Goal: Navigation & Orientation: Find specific page/section

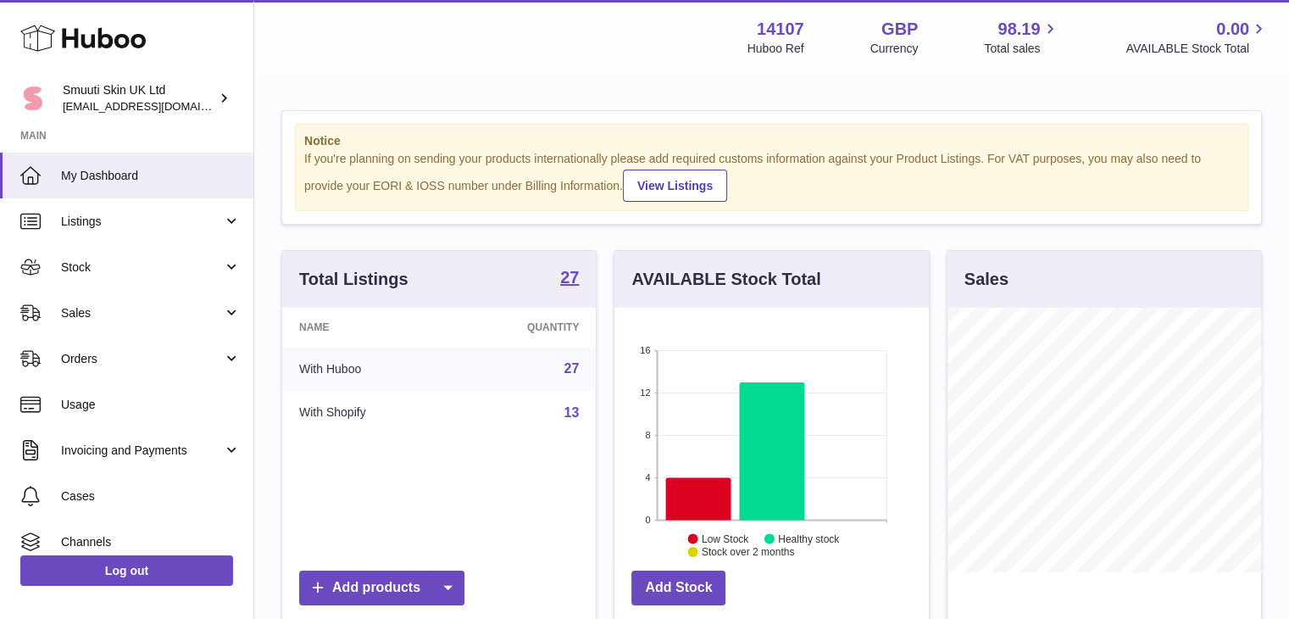
scroll to position [264, 314]
click at [97, 218] on span "Listings" at bounding box center [142, 222] width 162 height 16
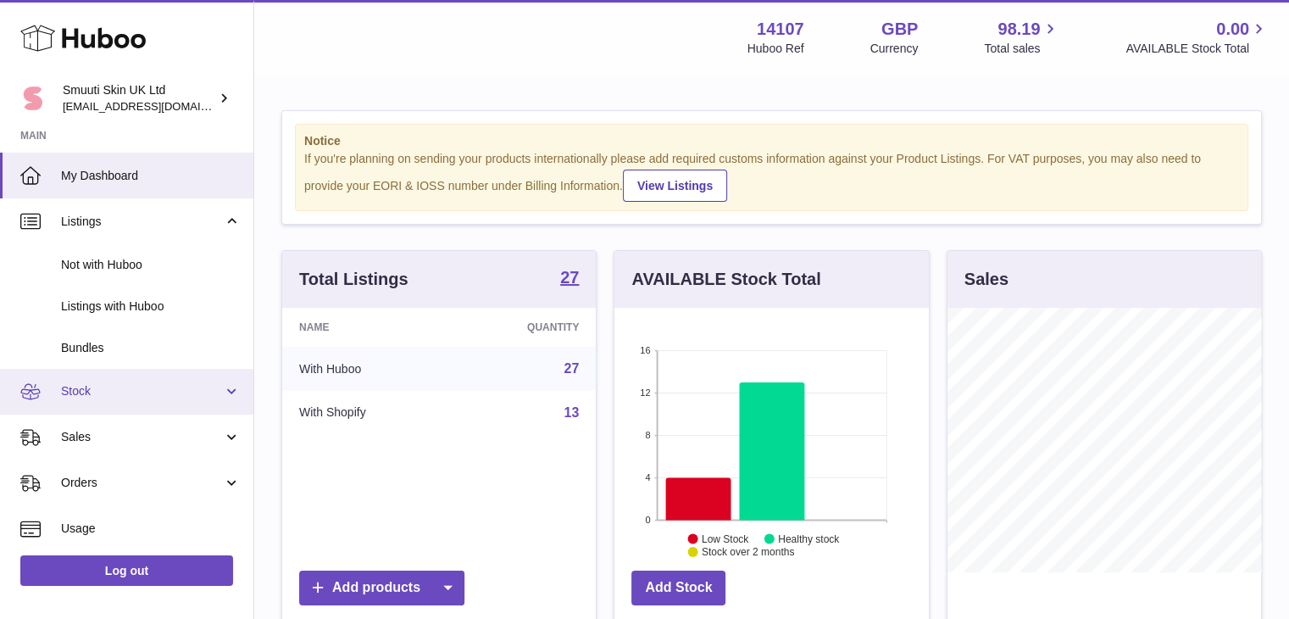
click at [220, 394] on link "Stock" at bounding box center [126, 392] width 253 height 46
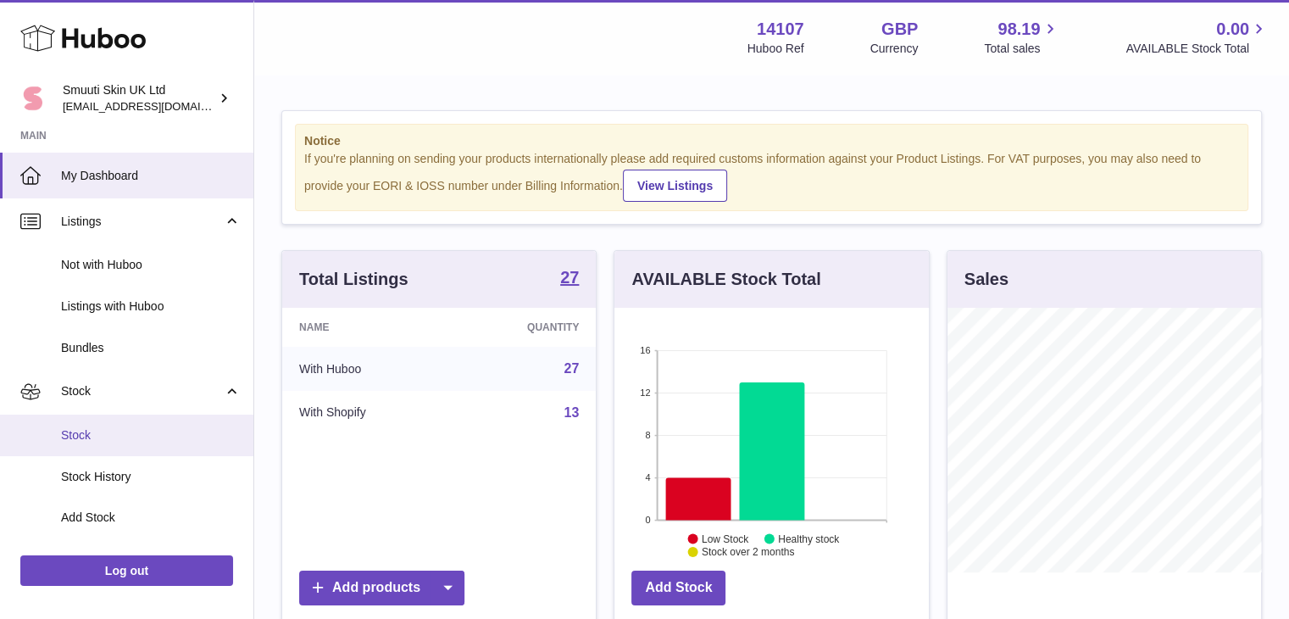
click at [76, 431] on span "Stock" at bounding box center [151, 435] width 180 height 16
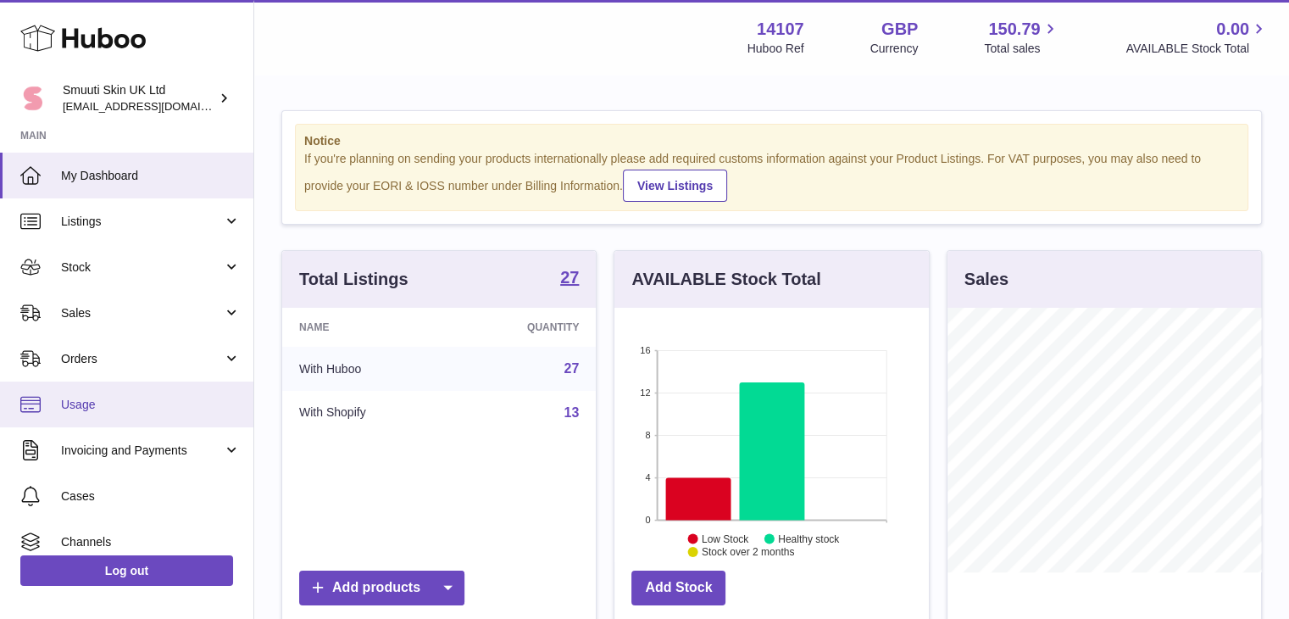
scroll to position [264, 314]
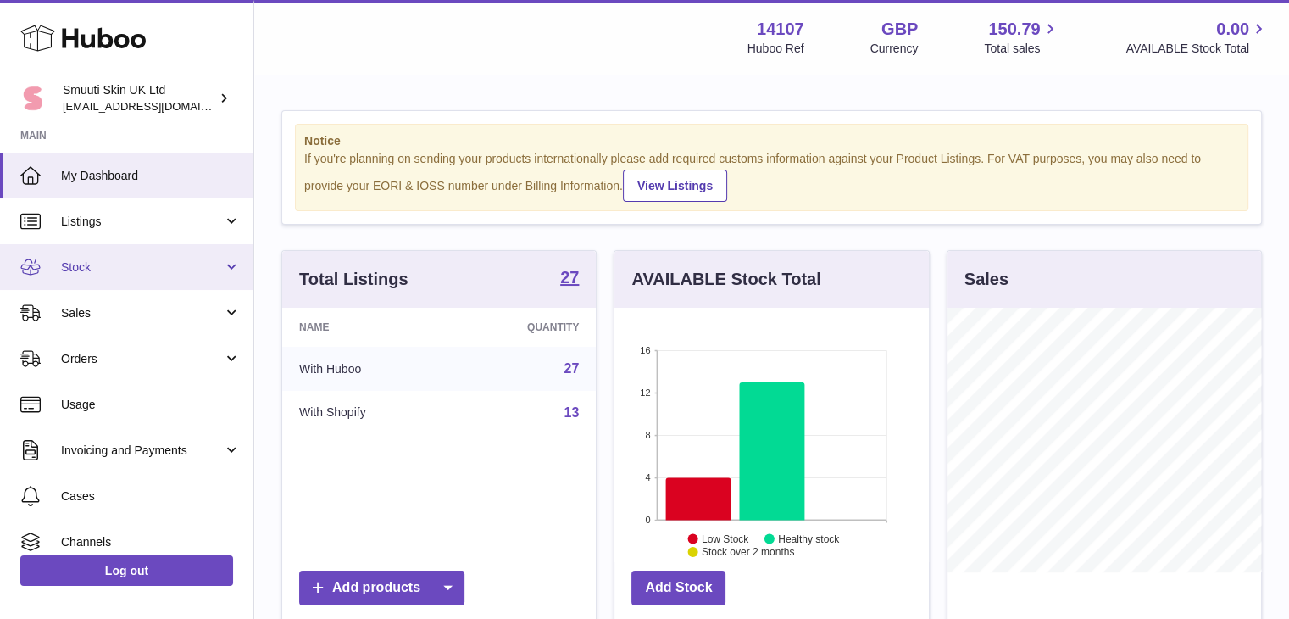
click at [228, 268] on link "Stock" at bounding box center [126, 267] width 253 height 46
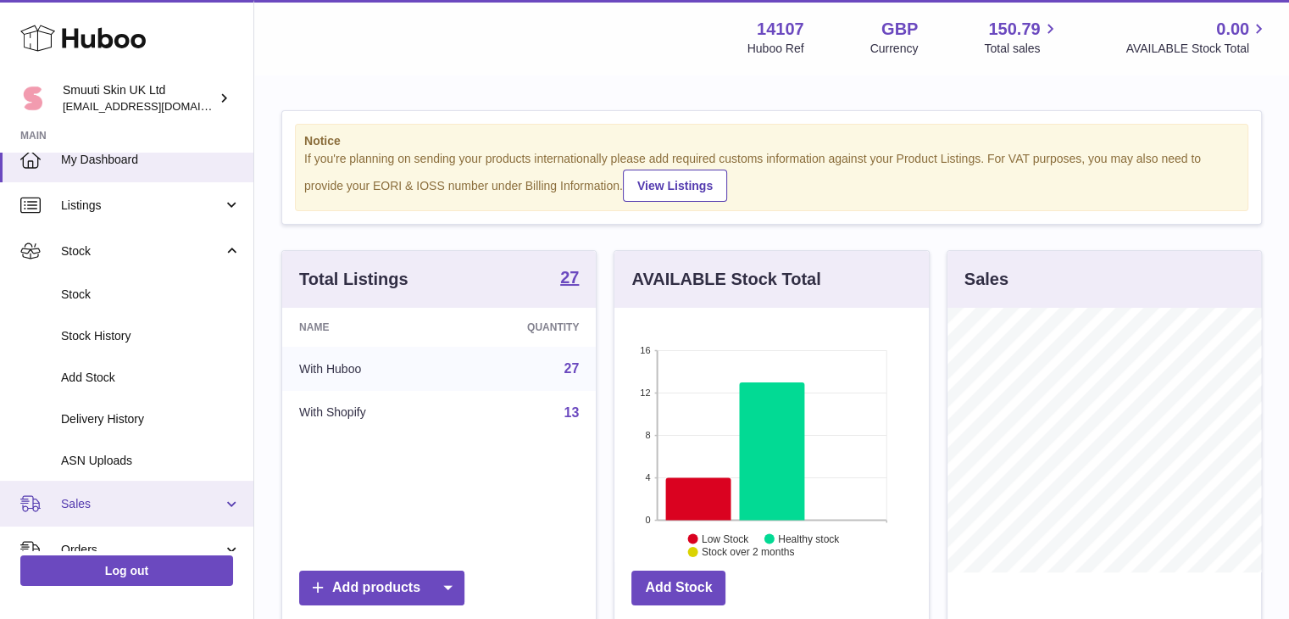
scroll to position [15, 0]
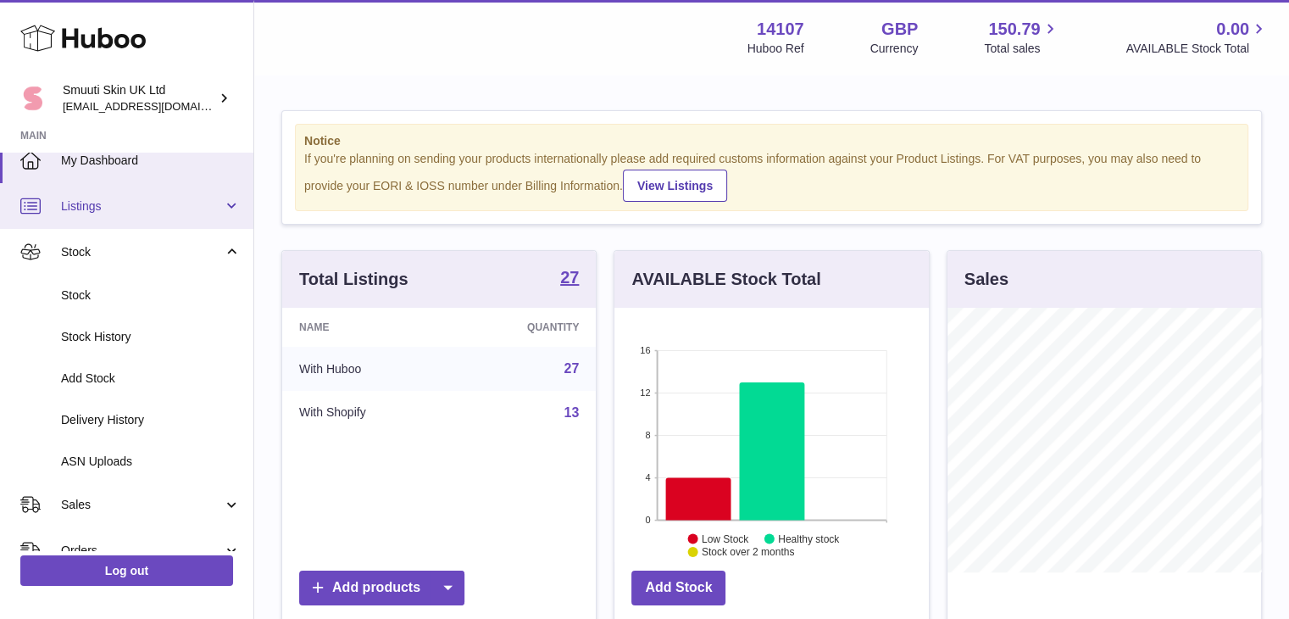
click at [227, 204] on link "Listings" at bounding box center [126, 206] width 253 height 46
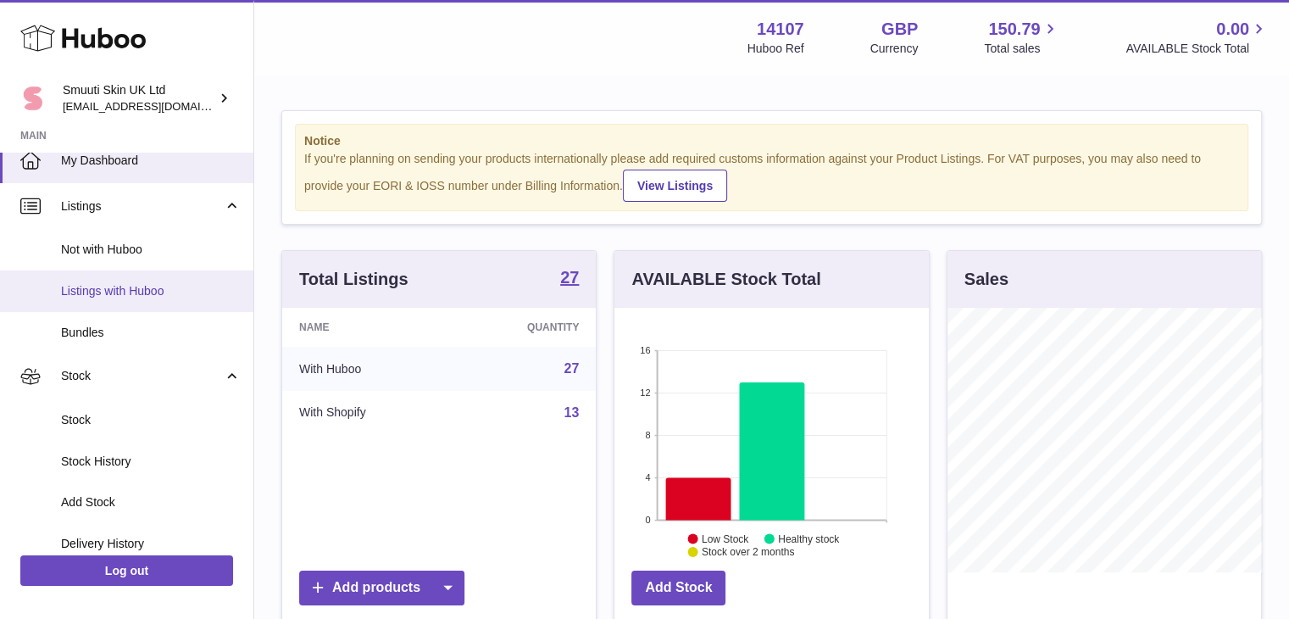
click at [111, 284] on span "Listings with Huboo" at bounding box center [151, 291] width 180 height 16
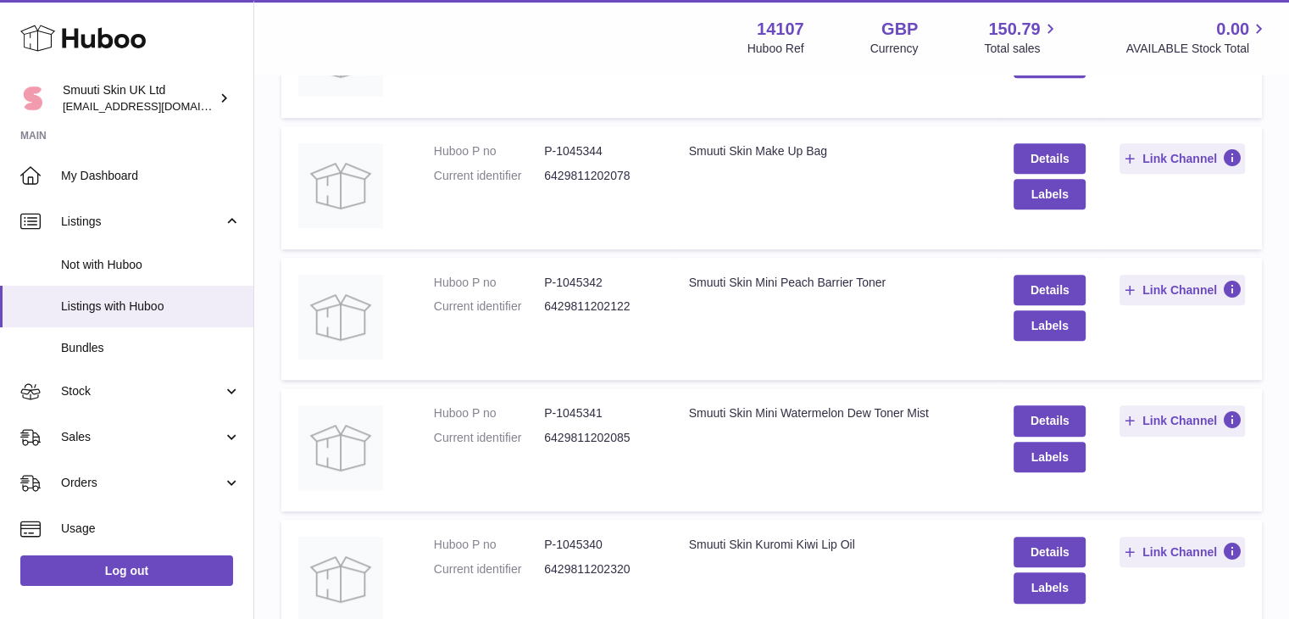
scroll to position [1110, 0]
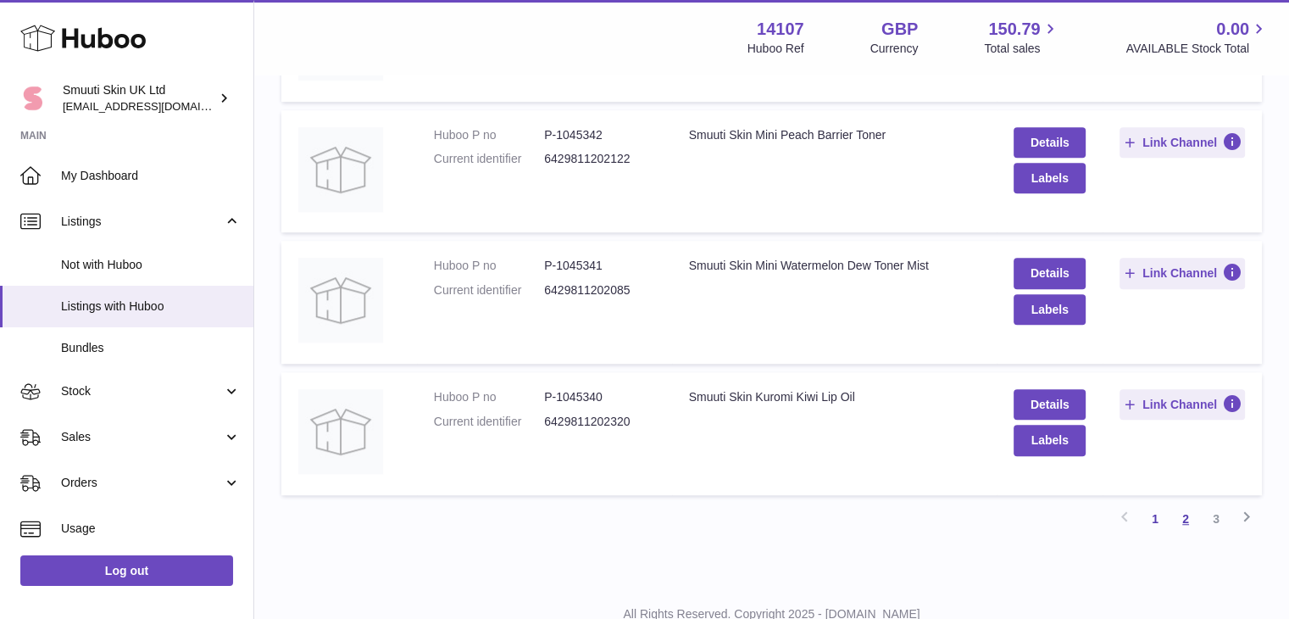
click at [1195, 508] on link "2" at bounding box center [1185, 518] width 31 height 31
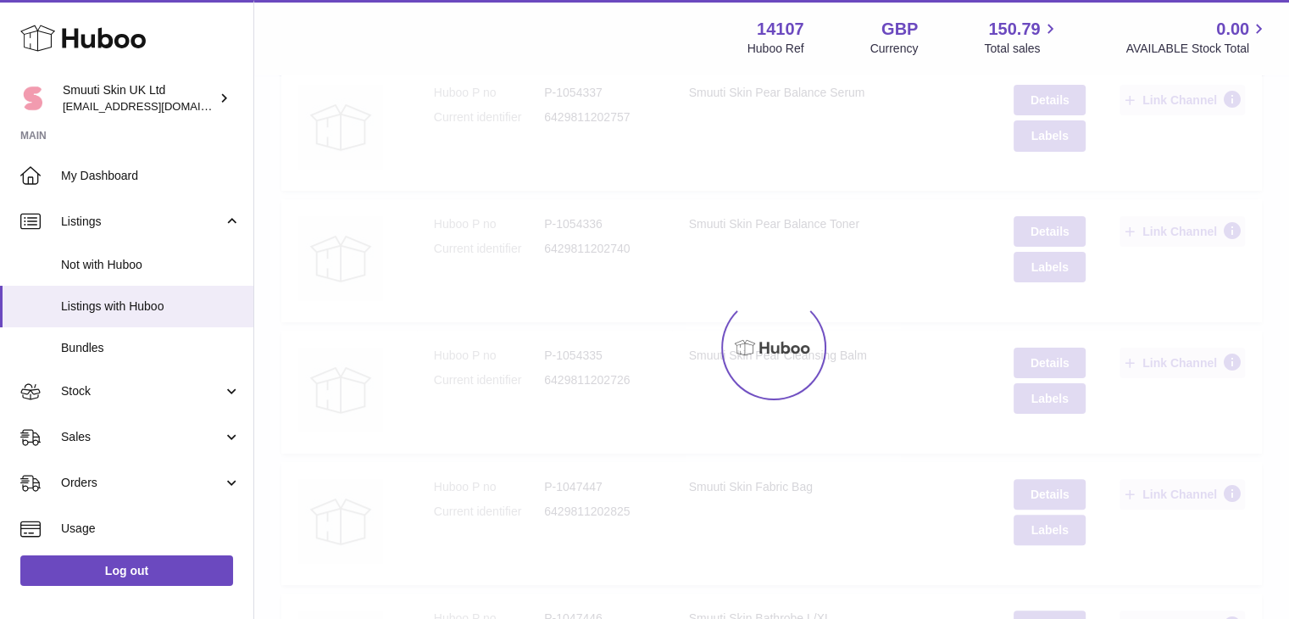
scroll to position [76, 0]
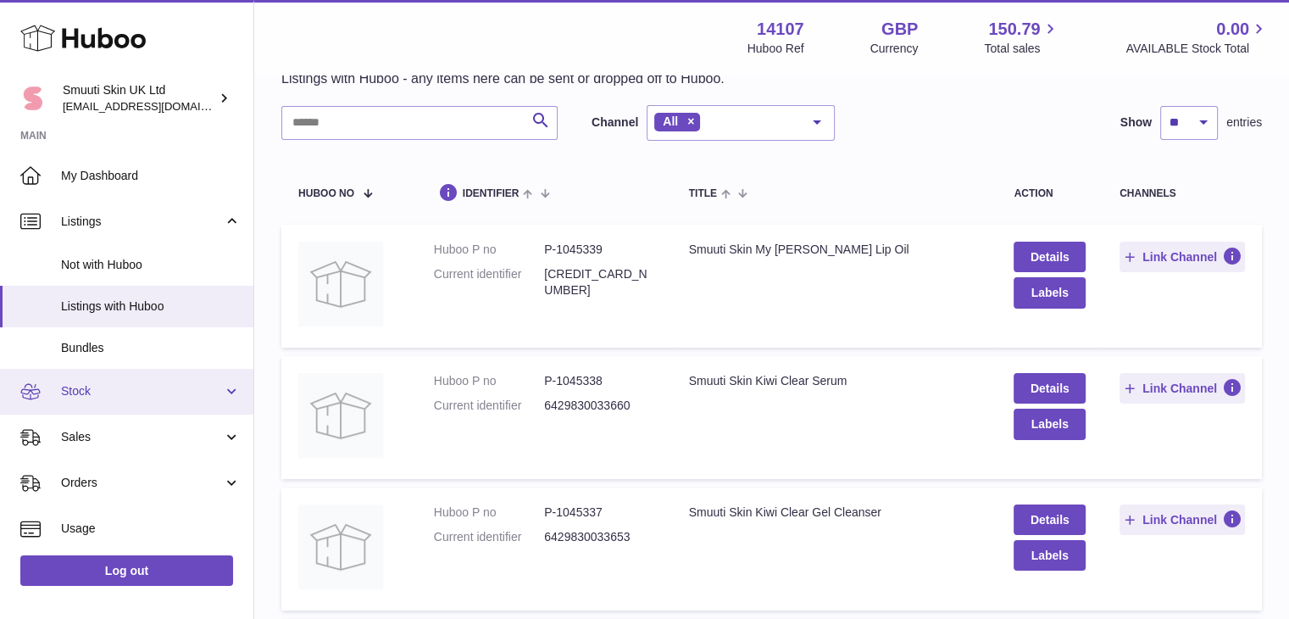
click at [224, 389] on link "Stock" at bounding box center [126, 392] width 253 height 46
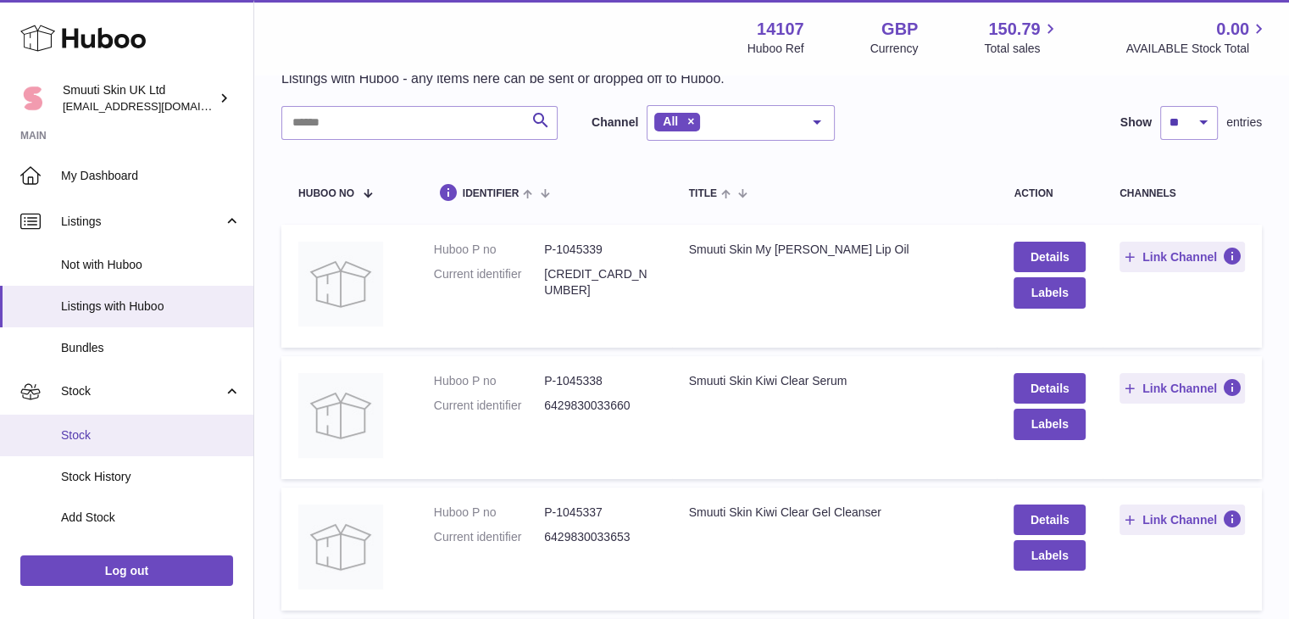
click at [89, 429] on span "Stock" at bounding box center [151, 435] width 180 height 16
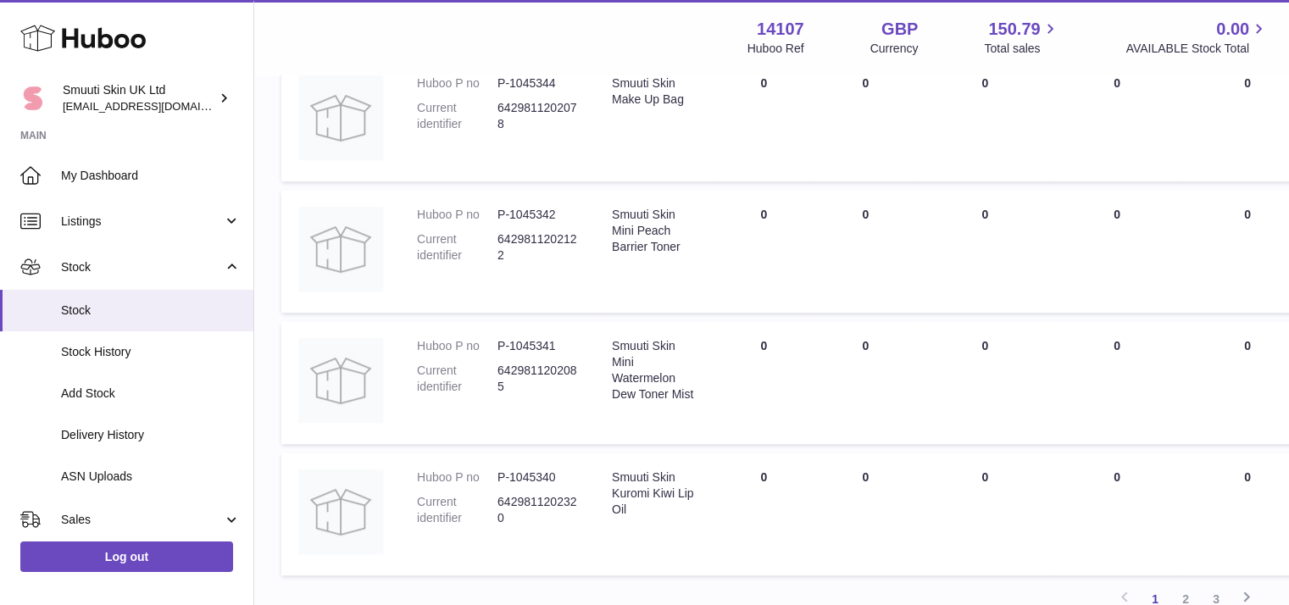
scroll to position [1220, 0]
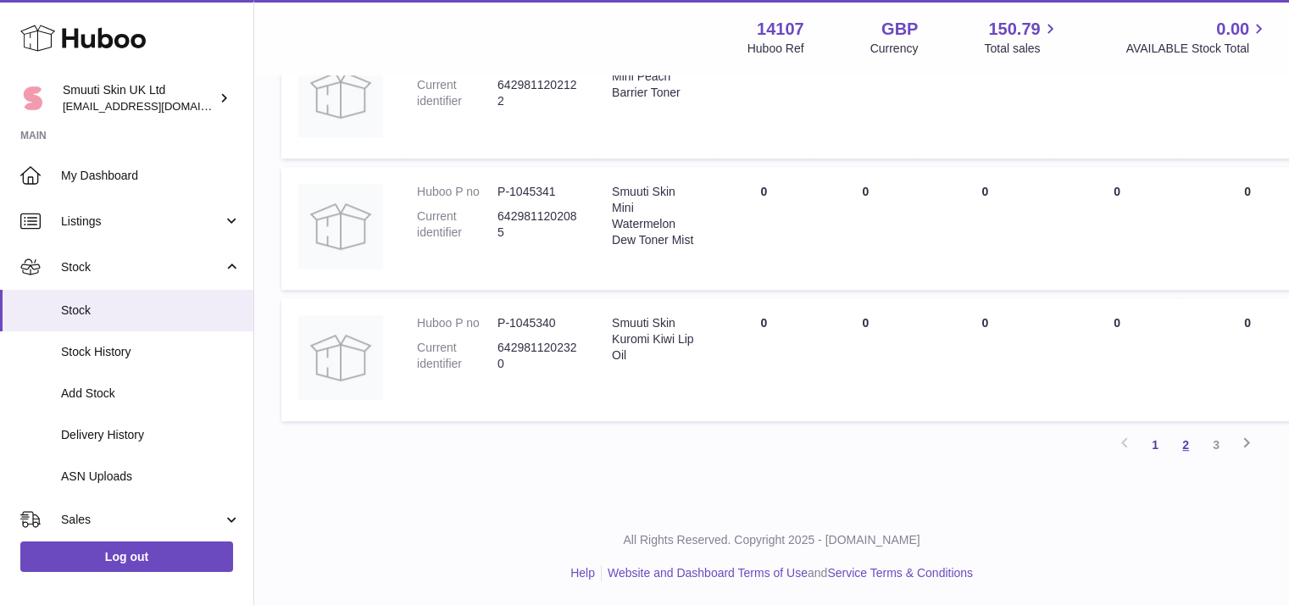
click at [1186, 442] on link "2" at bounding box center [1185, 445] width 31 height 31
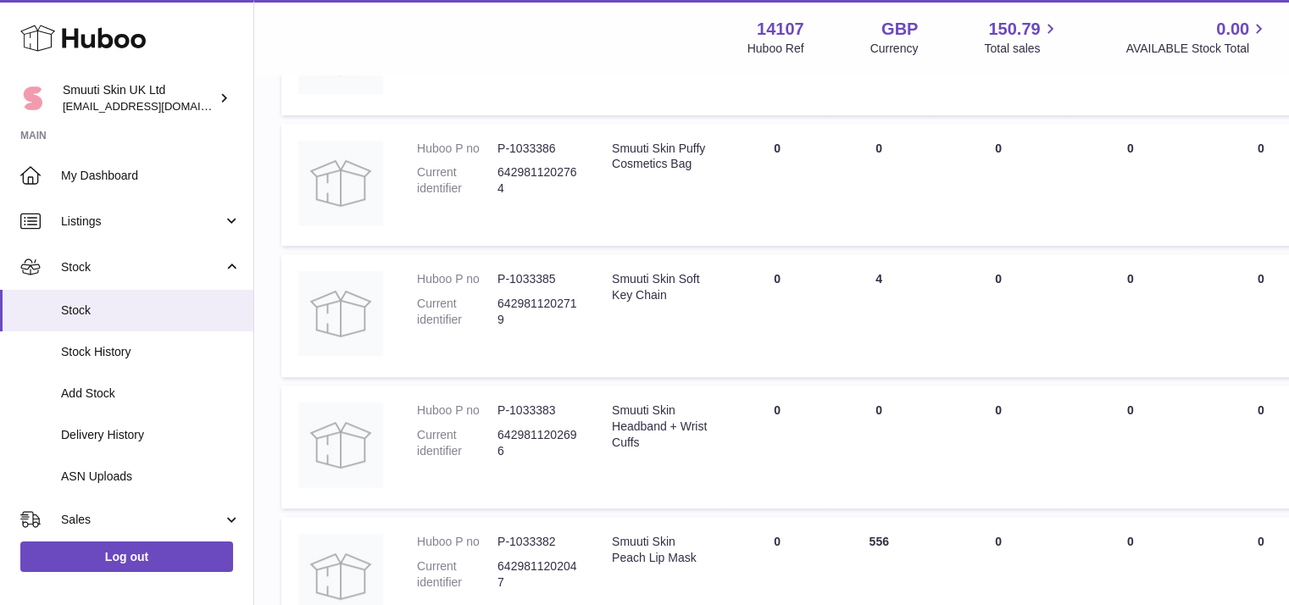
scroll to position [871, 0]
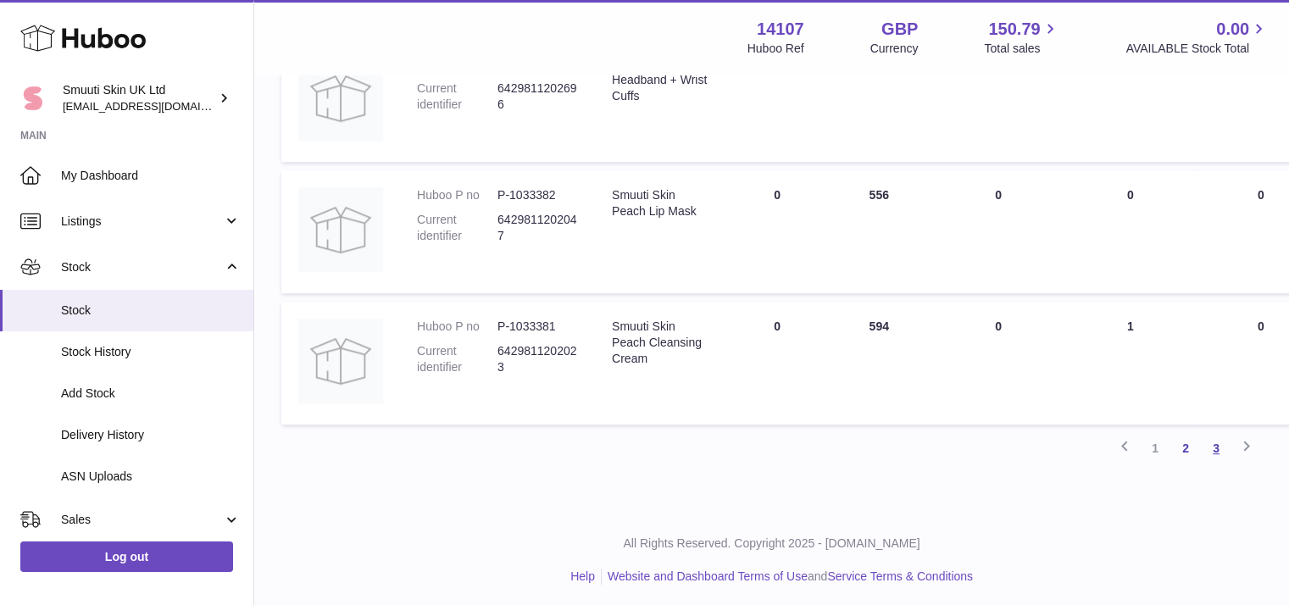
click at [1223, 444] on link "3" at bounding box center [1216, 448] width 31 height 31
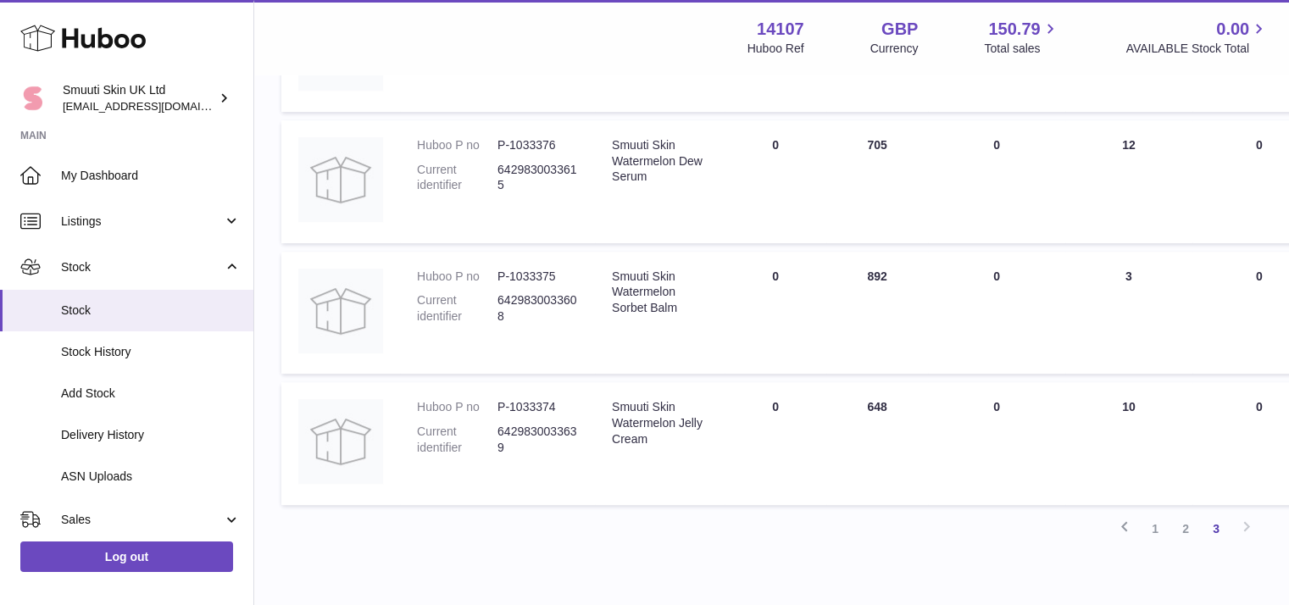
scroll to position [827, 0]
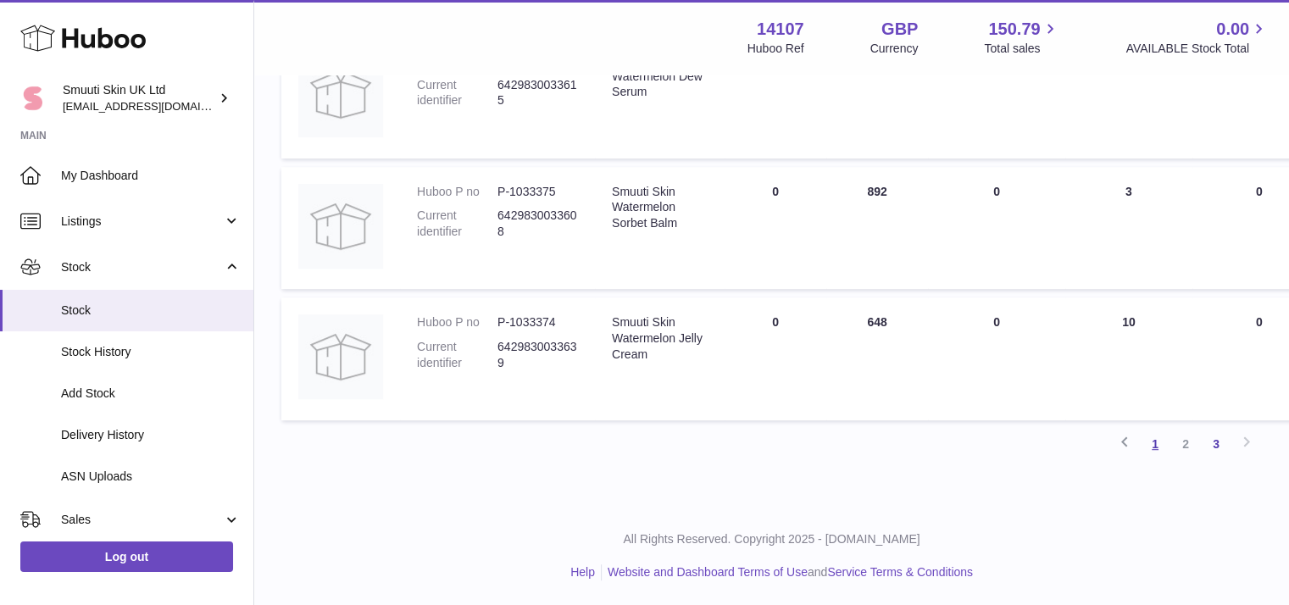
click at [1158, 444] on link "1" at bounding box center [1155, 444] width 31 height 31
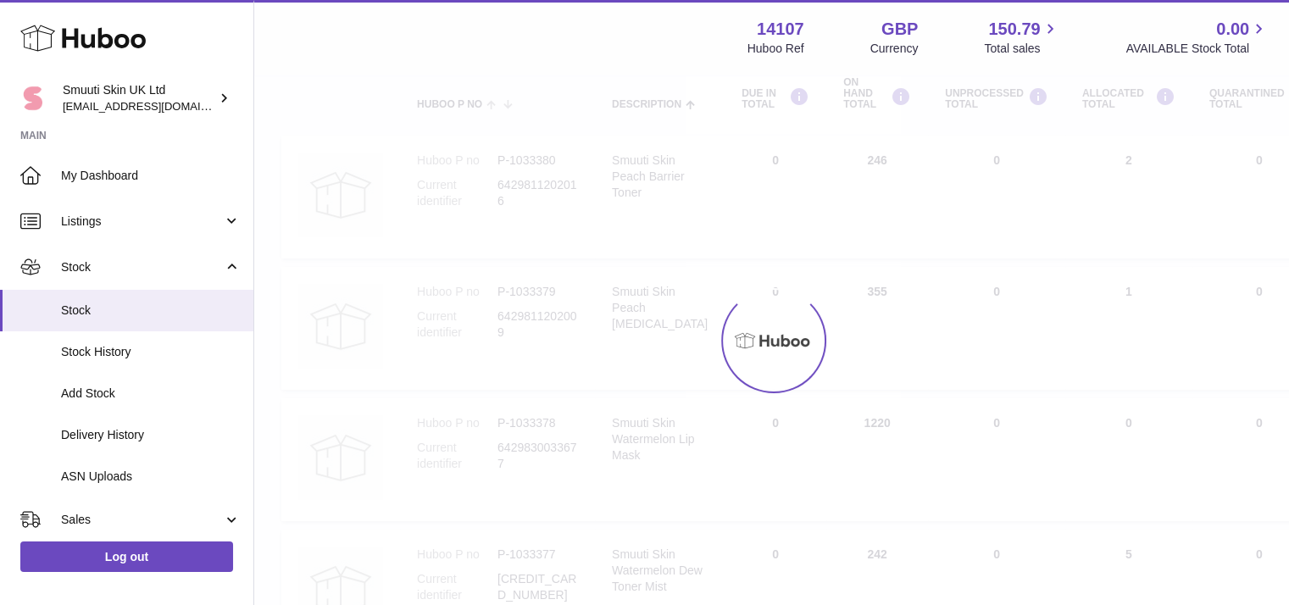
scroll to position [76, 0]
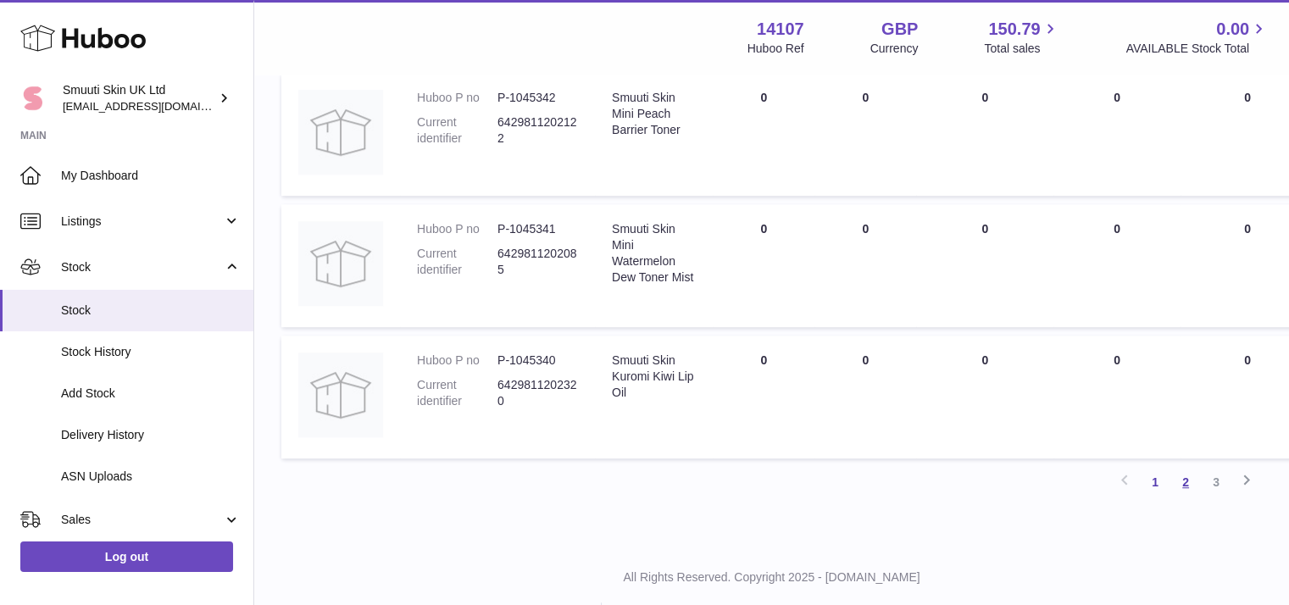
click at [1186, 478] on link "2" at bounding box center [1185, 482] width 31 height 31
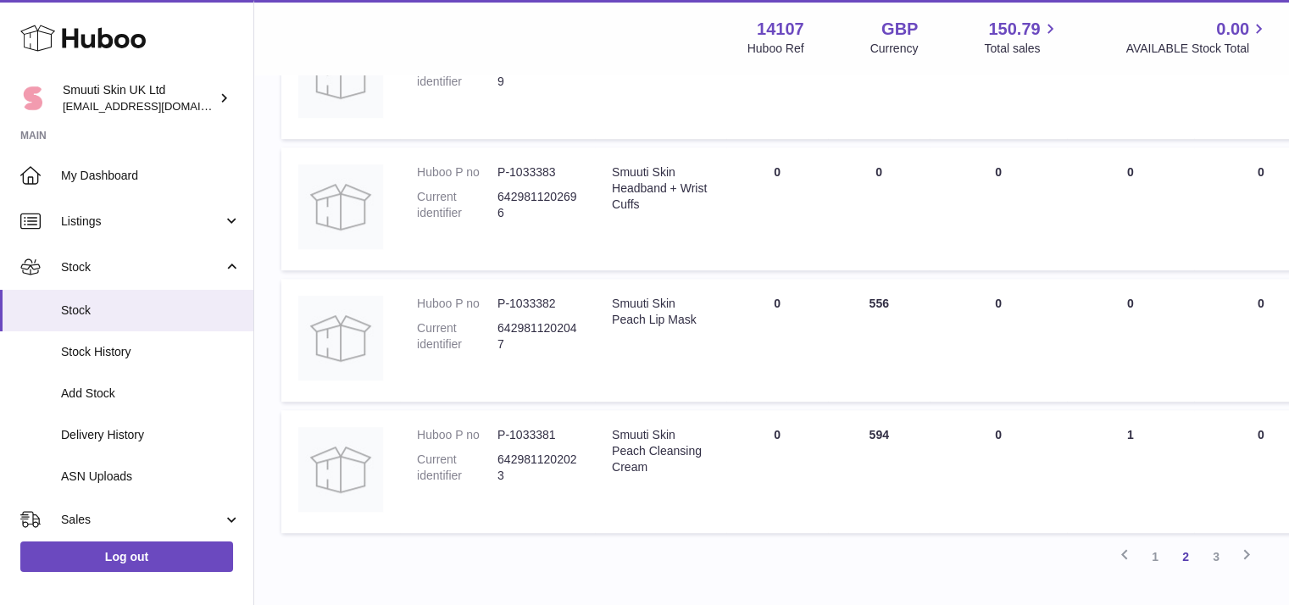
scroll to position [1207, 0]
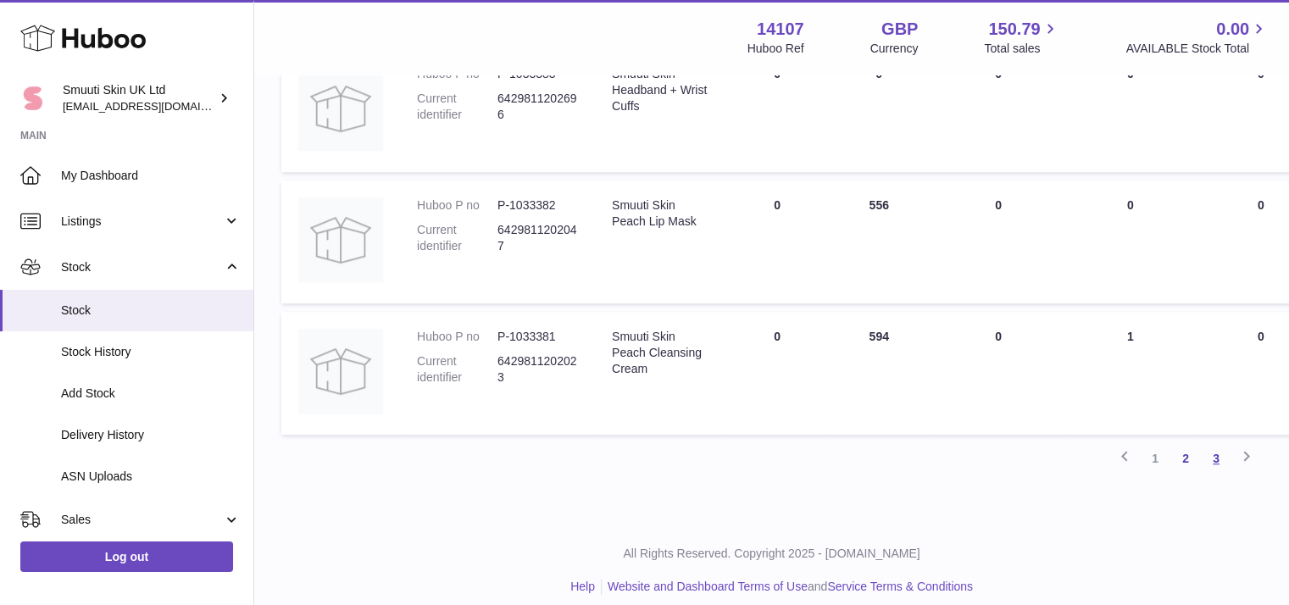
click at [1218, 457] on link "3" at bounding box center [1216, 458] width 31 height 31
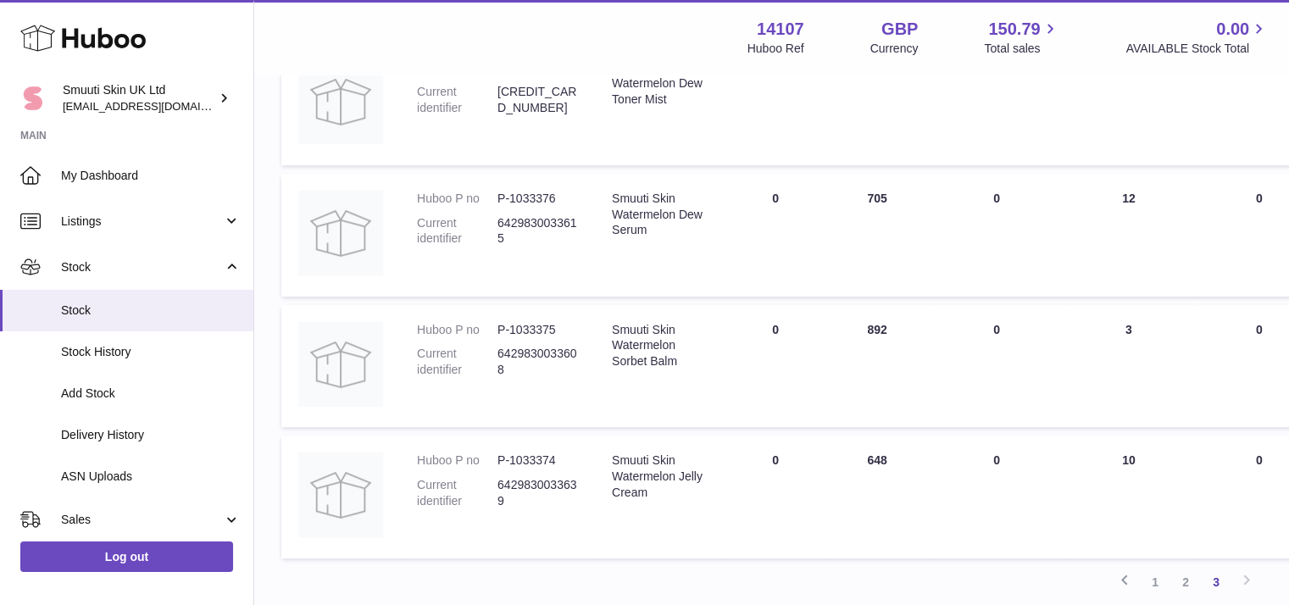
scroll to position [693, 0]
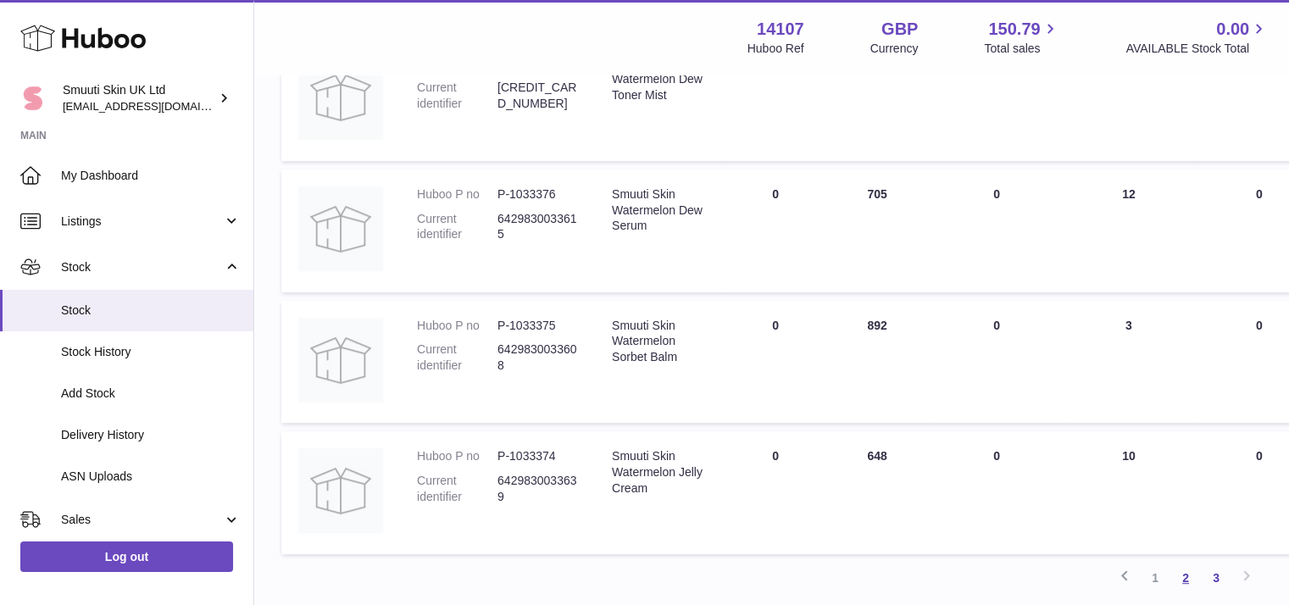
click at [1180, 574] on link "2" at bounding box center [1185, 578] width 31 height 31
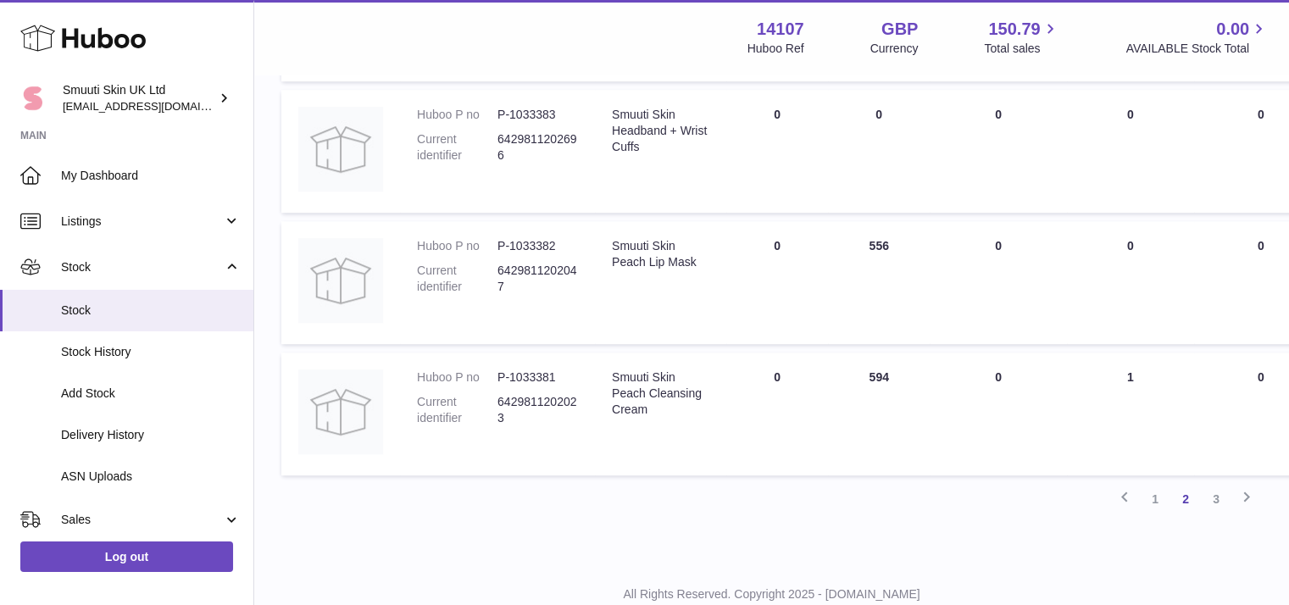
scroll to position [1168, 0]
click at [1157, 495] on link "1" at bounding box center [1155, 497] width 31 height 31
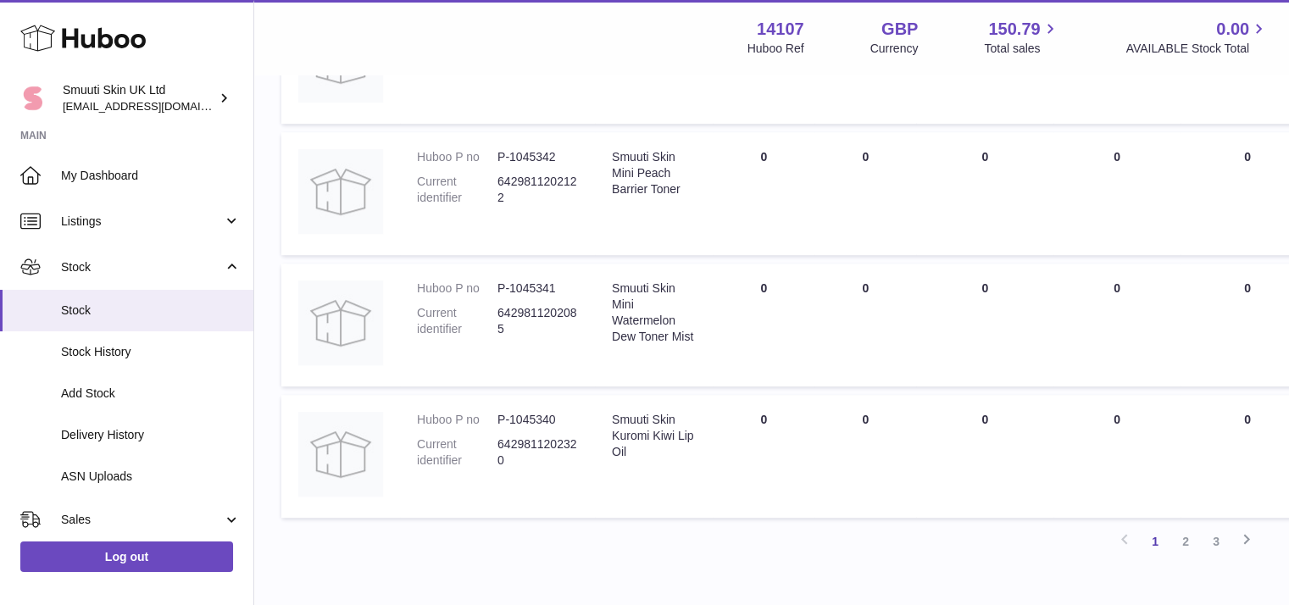
scroll to position [1125, 0]
